Goal: Task Accomplishment & Management: Manage account settings

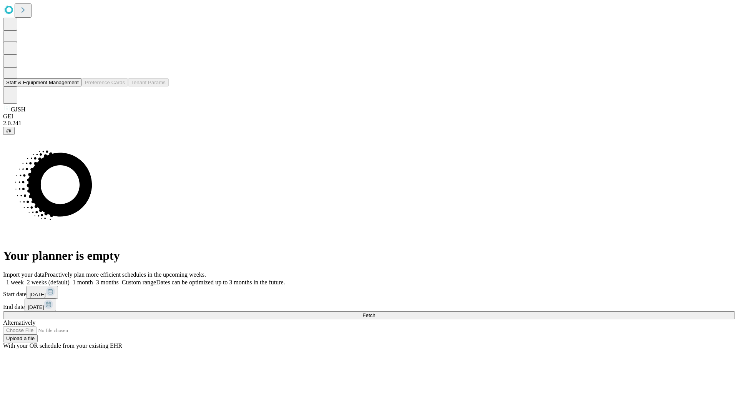
click at [73, 86] on button "Staff & Equipment Management" at bounding box center [42, 82] width 79 height 8
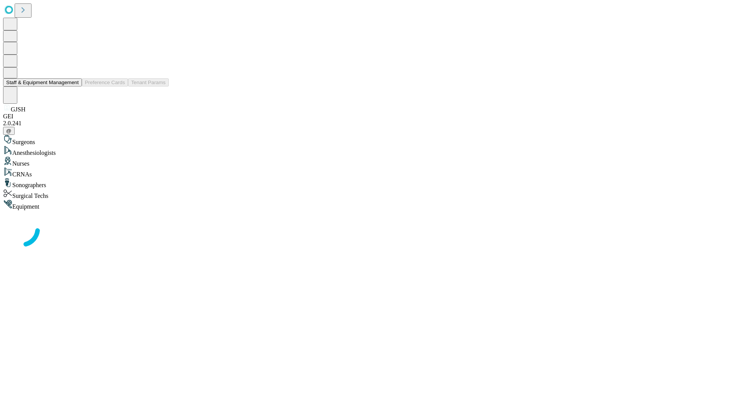
click at [73, 86] on button "Staff & Equipment Management" at bounding box center [42, 82] width 79 height 8
